Goal: Task Accomplishment & Management: Manage account settings

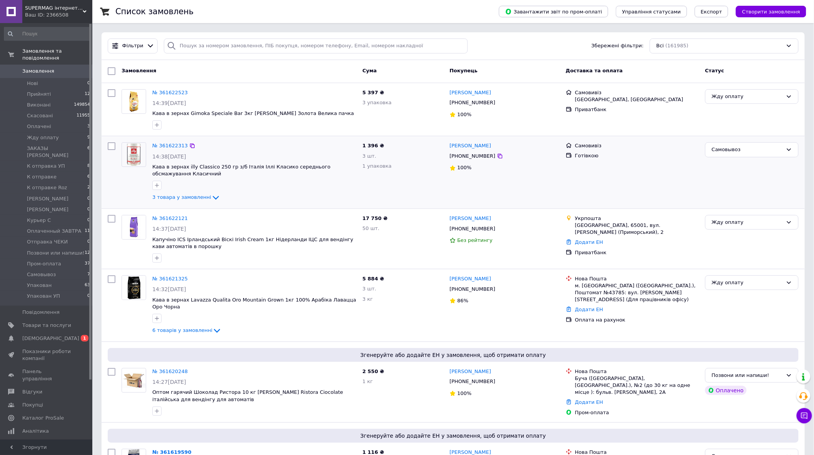
click at [743, 185] on div "Самовывоз" at bounding box center [752, 172] width 100 height 66
click at [66, 68] on span "Замовлення" at bounding box center [46, 71] width 49 height 7
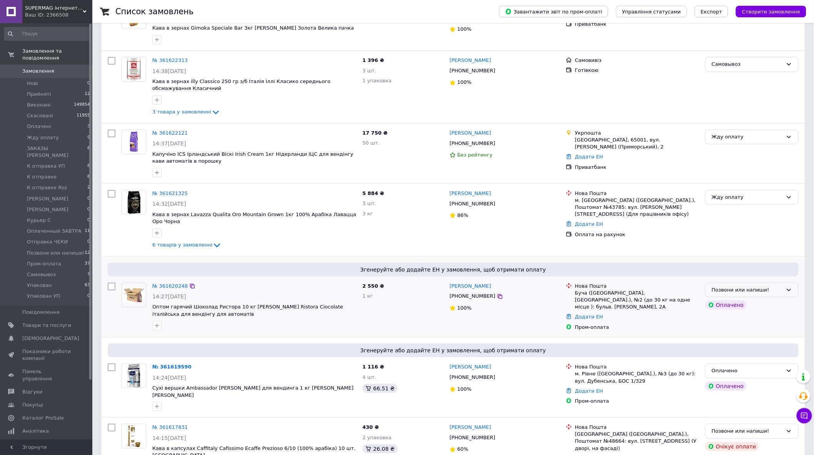
click at [741, 292] on div "Позвони или напиши!" at bounding box center [747, 290] width 71 height 8
click at [736, 348] on li "Оплачено" at bounding box center [752, 348] width 93 height 14
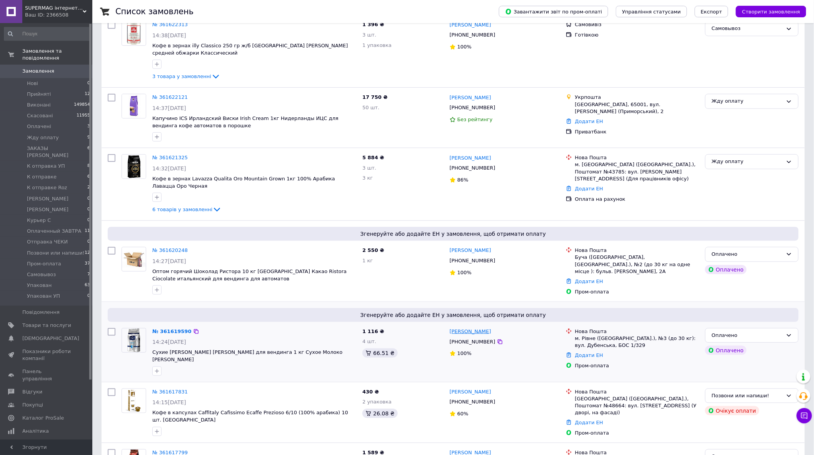
click at [465, 328] on link "[PERSON_NAME]" at bounding box center [471, 331] width 42 height 7
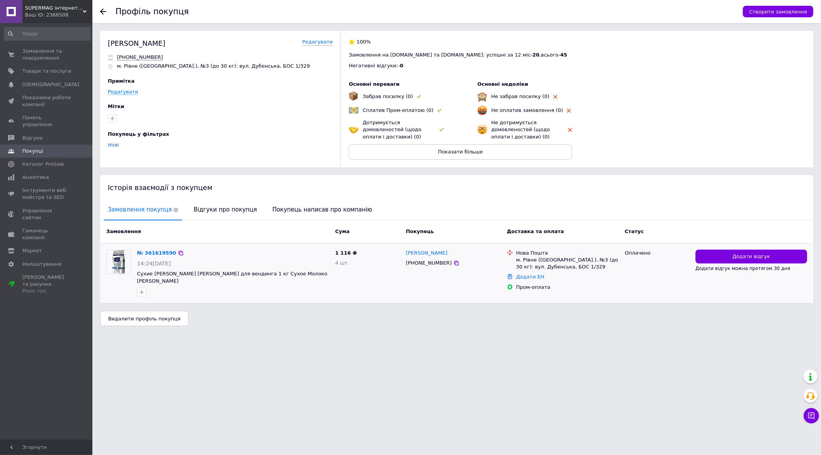
click at [159, 247] on div "№ 361619590 14:24, 12.09.2025 Сухие сливки Ambassador Creamer для вендинга 1 кг…" at bounding box center [233, 274] width 198 height 54
click at [159, 252] on link "№ 361619590" at bounding box center [156, 253] width 39 height 6
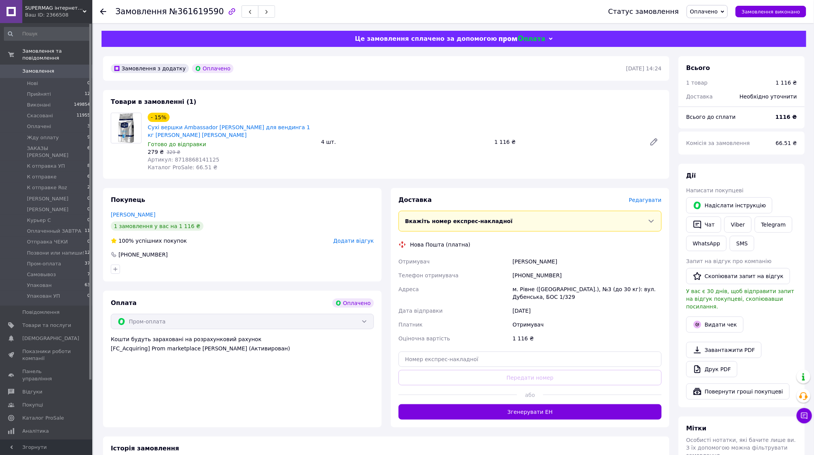
click at [718, 12] on span "Оплачено" at bounding box center [704, 11] width 28 height 6
click at [728, 42] on li "Позвони или напиши!" at bounding box center [723, 42] width 72 height 12
click at [45, 134] on span "Жду оплату" at bounding box center [43, 137] width 32 height 7
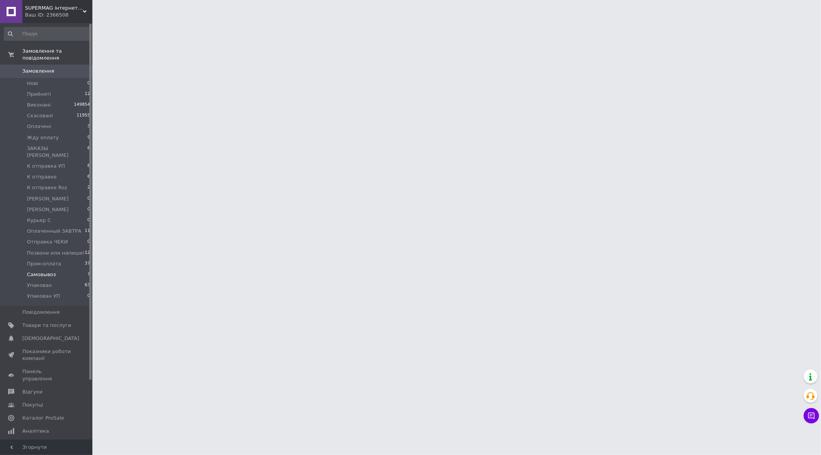
click at [35, 271] on span "Самовывоз" at bounding box center [41, 274] width 29 height 7
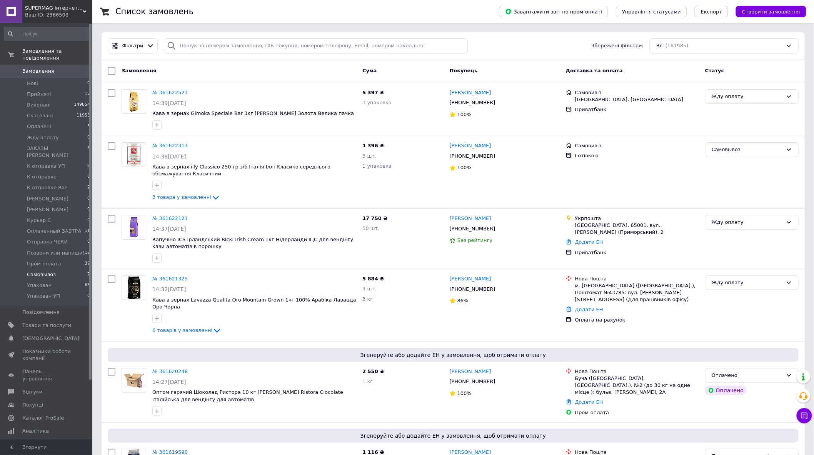
click at [35, 271] on span "Самовывоз" at bounding box center [41, 274] width 29 height 7
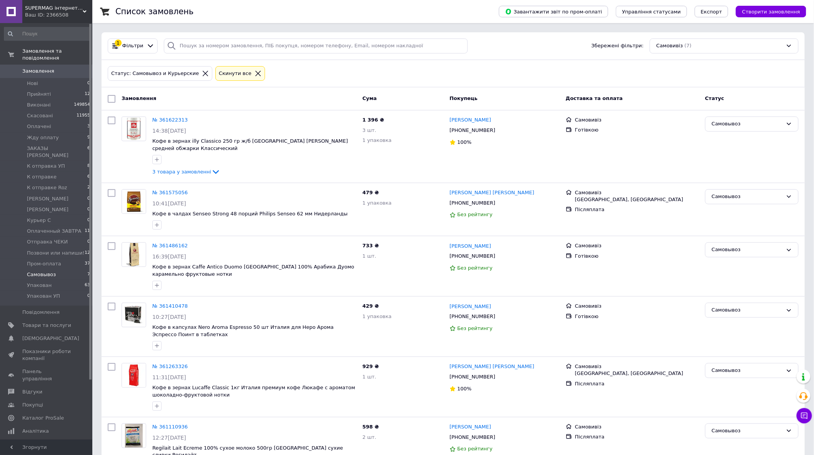
click at [50, 271] on span "Самовывоз" at bounding box center [41, 274] width 29 height 7
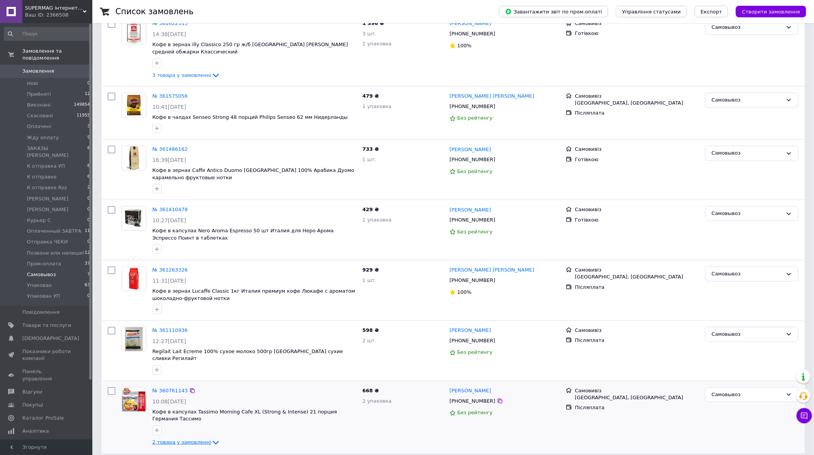
click at [190, 440] on span "2 товара у замовленні" at bounding box center [181, 443] width 59 height 6
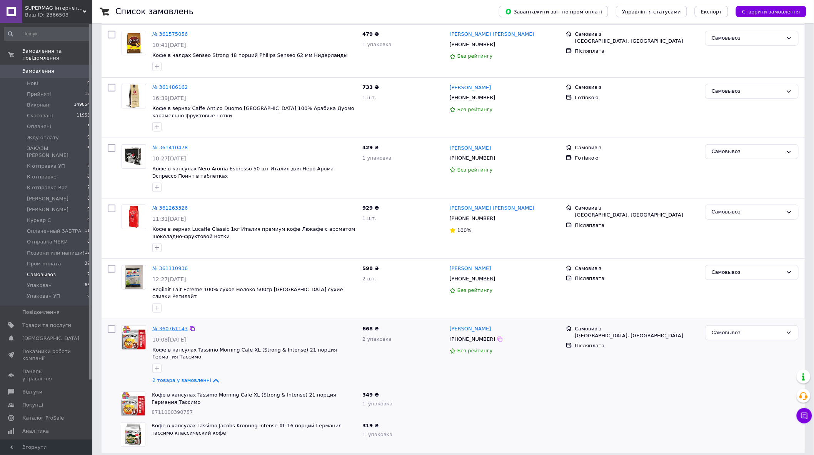
click at [164, 326] on link "№ 360761143" at bounding box center [169, 329] width 35 height 6
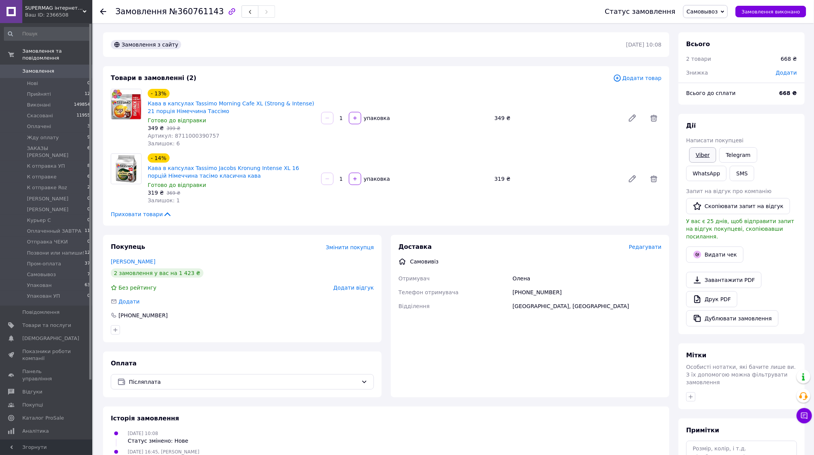
click at [698, 155] on link "Viber" at bounding box center [702, 154] width 27 height 15
click at [727, 166] on link "WhatsApp" at bounding box center [706, 173] width 40 height 15
click at [739, 178] on div "Viber Telegram WhatsApp SMS" at bounding box center [742, 164] width 114 height 37
click at [68, 68] on span "Замовлення" at bounding box center [46, 71] width 49 height 7
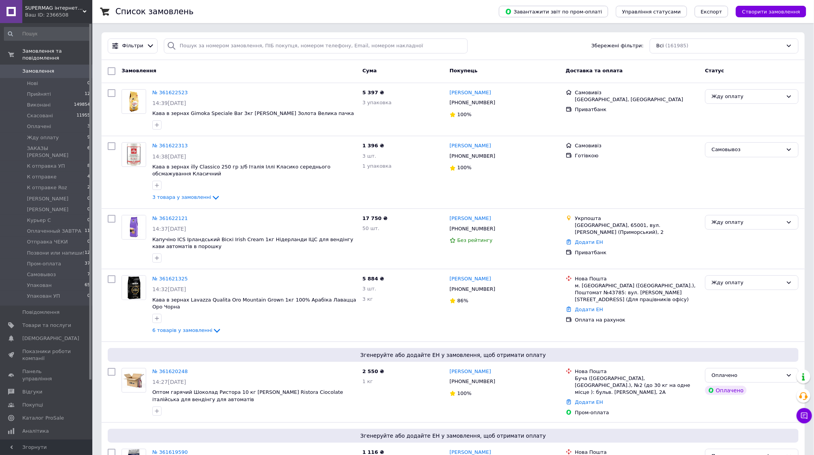
click at [76, 68] on span "0" at bounding box center [81, 71] width 21 height 7
drag, startPoint x: 344, startPoint y: 241, endPoint x: 232, endPoint y: 237, distance: 112.4
click at [232, 237] on span "Капучіно ICS Ірландський Віскі Irish Cream 1кг Нідерланди ІЦС для вендінгу кави…" at bounding box center [254, 243] width 204 height 14
click at [223, 247] on span "Капучіно ICS Ірландський Віскі Irish Cream 1кг Нідерланди ІЦС для вендінгу кави…" at bounding box center [254, 243] width 204 height 14
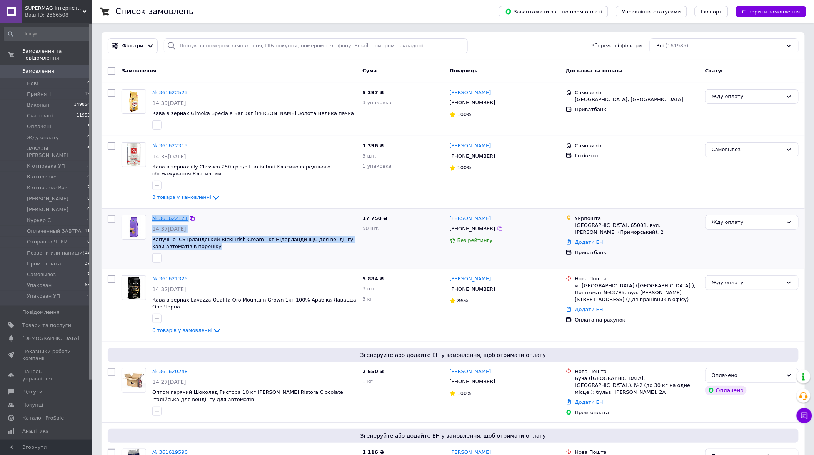
drag, startPoint x: 217, startPoint y: 249, endPoint x: 153, endPoint y: 218, distance: 70.6
click at [153, 218] on div "№ 361622121 14:37, 12.09.2025 Капучіно ICS Ірландський Віскі Irish Cream 1кг Ні…" at bounding box center [254, 239] width 210 height 54
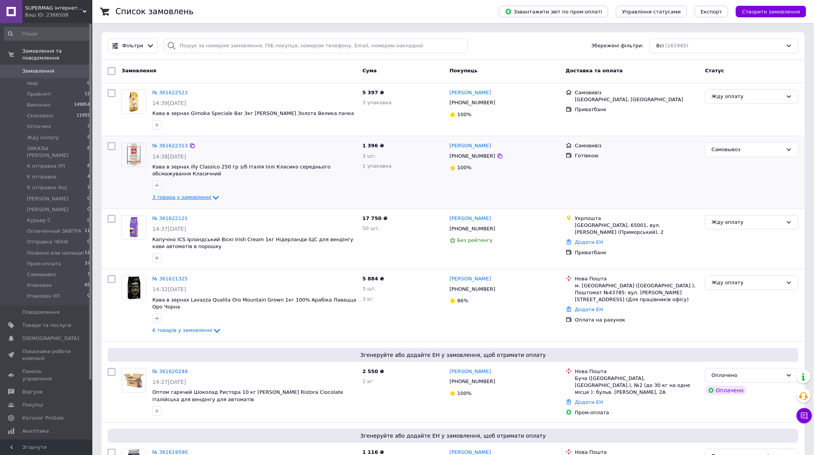
click at [211, 199] on icon at bounding box center [215, 197] width 9 height 9
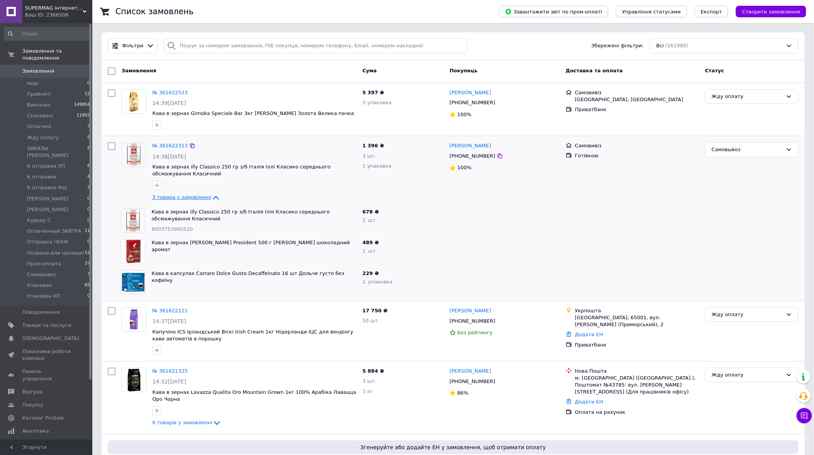
click at [211, 199] on icon at bounding box center [215, 197] width 9 height 9
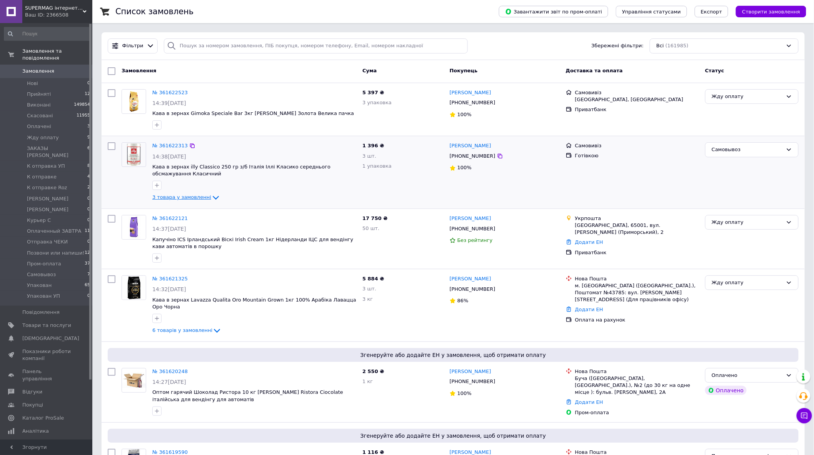
click at [211, 199] on icon at bounding box center [215, 197] width 9 height 9
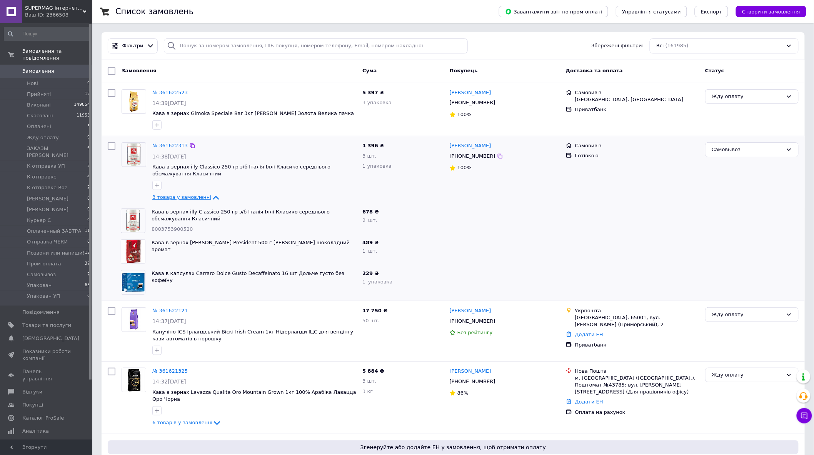
click at [211, 199] on icon at bounding box center [215, 197] width 9 height 9
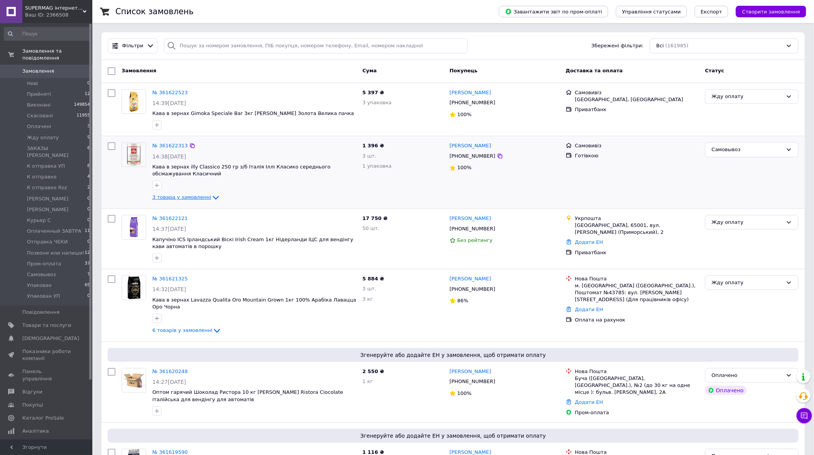
click at [270, 195] on div "3 товара у замовленні" at bounding box center [254, 197] width 204 height 9
click at [211, 195] on icon at bounding box center [215, 197] width 9 height 9
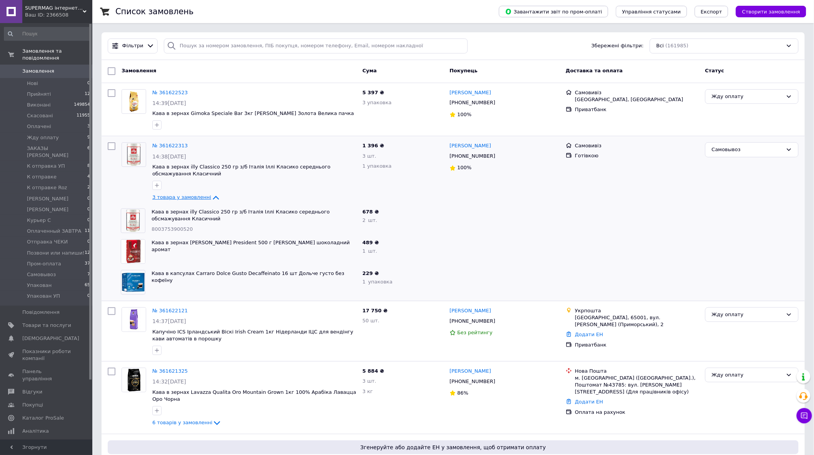
click at [211, 195] on icon at bounding box center [215, 197] width 9 height 9
